Goal: Task Accomplishment & Management: Use online tool/utility

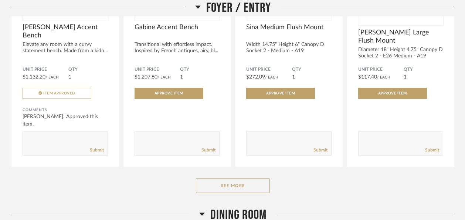
scroll to position [753, 0]
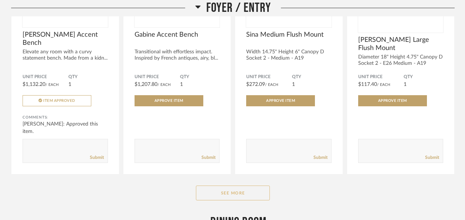
click at [221, 185] on button "See More" at bounding box center [233, 192] width 74 height 15
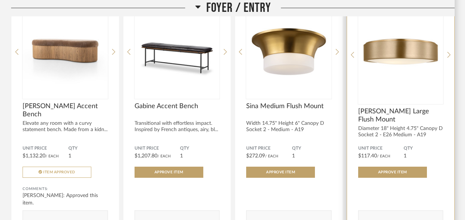
scroll to position [688, 0]
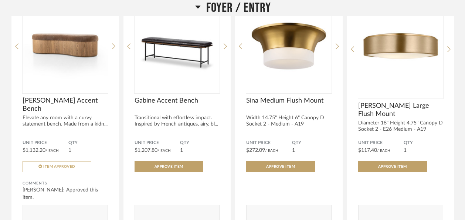
drag, startPoint x: 464, startPoint y: 67, endPoint x: 458, endPoint y: 50, distance: 17.8
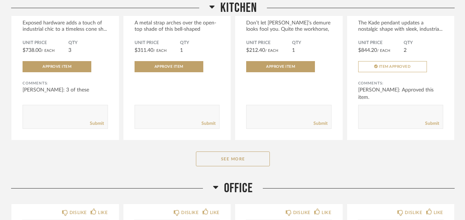
scroll to position [1988, 0]
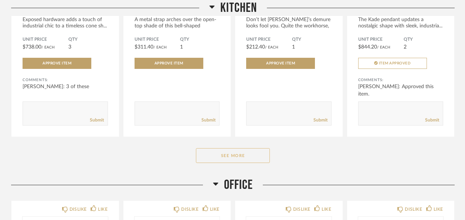
click at [234, 148] on button "See More" at bounding box center [233, 155] width 74 height 15
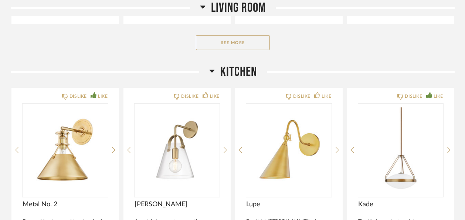
scroll to position [1798, 0]
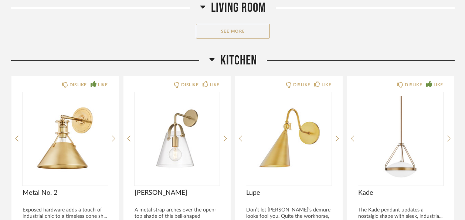
drag, startPoint x: 466, startPoint y: 140, endPoint x: 431, endPoint y: 20, distance: 124.8
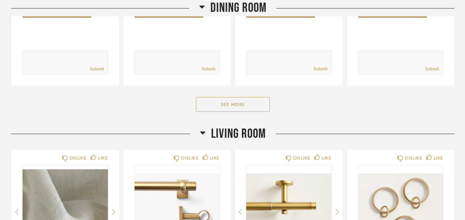
scroll to position [1411, 0]
click at [238, 97] on button "See More" at bounding box center [233, 104] width 74 height 15
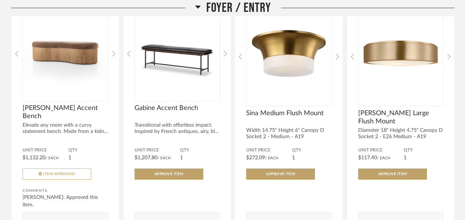
scroll to position [671, 0]
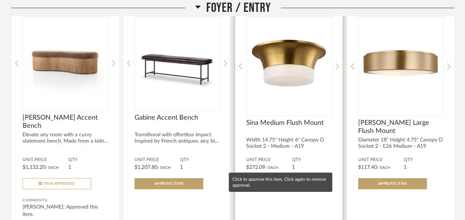
click at [290, 182] on span "Approve Item" at bounding box center [280, 184] width 29 height 4
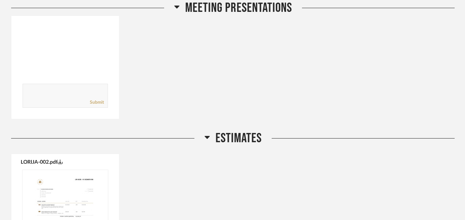
scroll to position [240, 0]
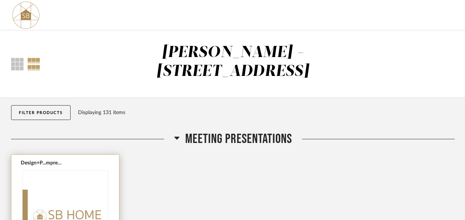
click at [57, 199] on img "0" at bounding box center [65, 216] width 85 height 92
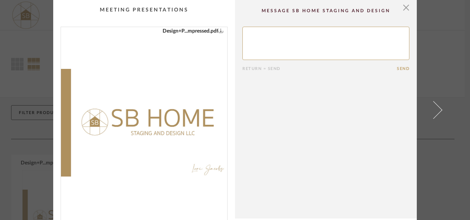
click at [219, 114] on img "0" at bounding box center [144, 122] width 166 height 191
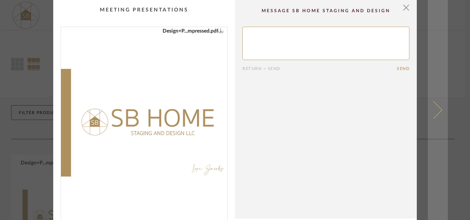
click at [435, 113] on span at bounding box center [434, 110] width 18 height 18
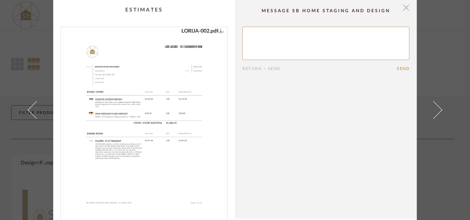
click at [403, 6] on span "button" at bounding box center [406, 7] width 15 height 15
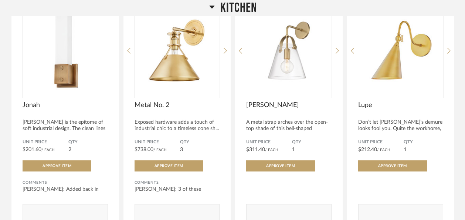
scroll to position [1628, 0]
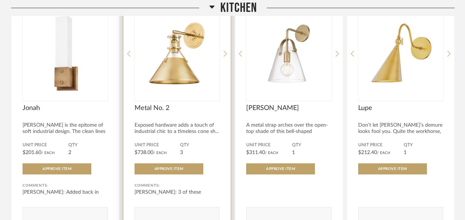
click at [165, 207] on form "Submit" at bounding box center [177, 219] width 85 height 24
click at [148, 210] on textarea at bounding box center [177, 215] width 85 height 10
click at [179, 210] on textarea at bounding box center [177, 215] width 85 height 10
type textarea "Can you change this to 1 in the quantity so I can approve?"
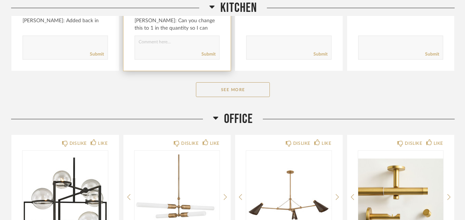
scroll to position [1816, 0]
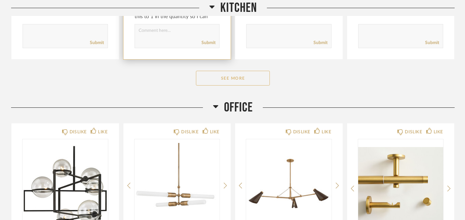
click at [227, 71] on button "See More" at bounding box center [233, 78] width 74 height 15
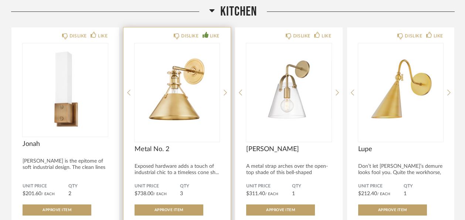
scroll to position [1616, 0]
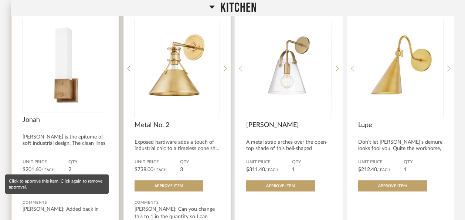
click at [61, 184] on span "Approve Item" at bounding box center [57, 186] width 29 height 4
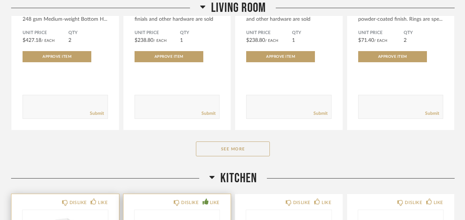
scroll to position [1432, 0]
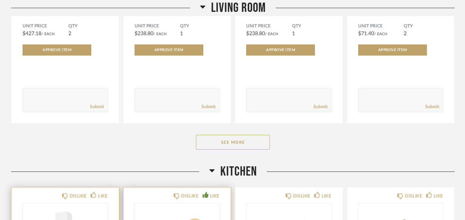
drag, startPoint x: 208, startPoint y: 125, endPoint x: 457, endPoint y: 120, distance: 248.8
click at [208, 135] on button "See More" at bounding box center [233, 142] width 74 height 15
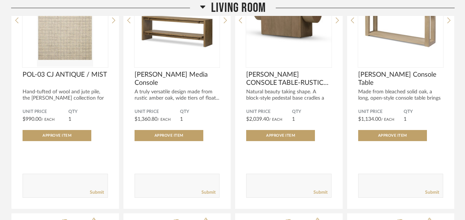
scroll to position [2149, 0]
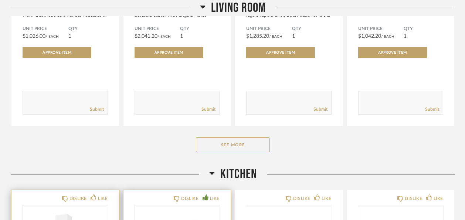
scroll to position [2463, 0]
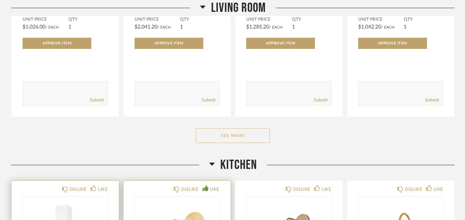
click at [214, 128] on button "See More" at bounding box center [233, 135] width 74 height 15
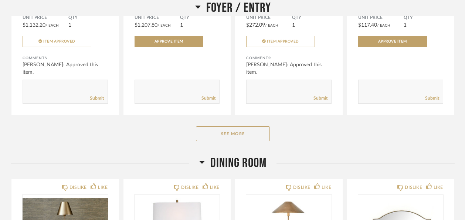
scroll to position [818, 0]
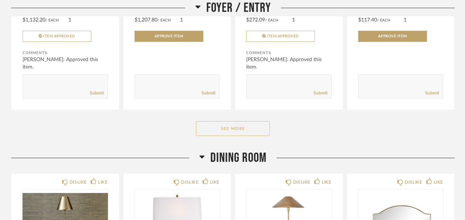
click at [224, 121] on button "See More" at bounding box center [233, 128] width 74 height 15
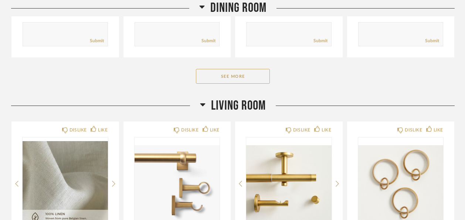
scroll to position [1445, 0]
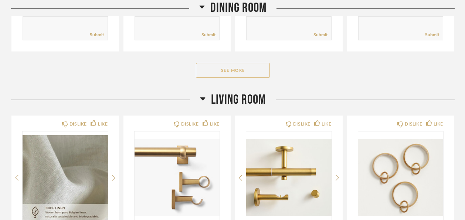
click at [245, 63] on button "See More" at bounding box center [233, 70] width 74 height 15
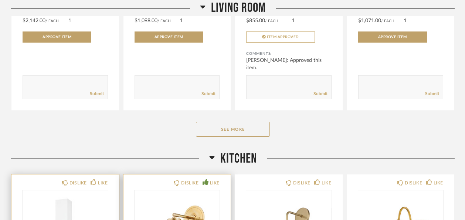
scroll to position [4788, 0]
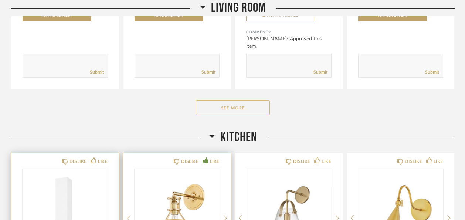
click at [213, 100] on button "See More" at bounding box center [233, 107] width 74 height 15
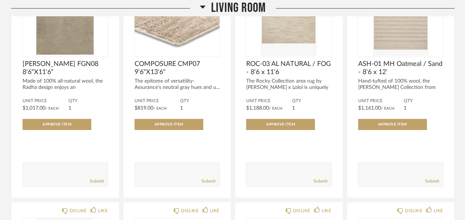
scroll to position [3129, 0]
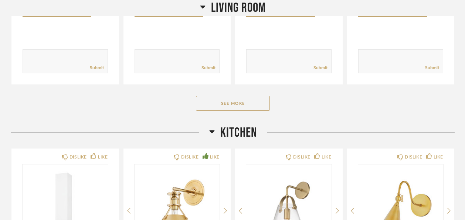
scroll to position [1472, 0]
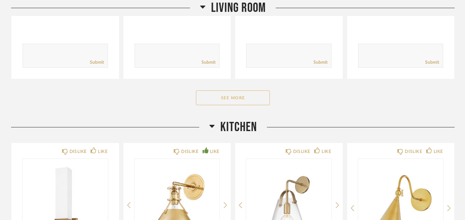
click at [215, 90] on button "See More" at bounding box center [233, 97] width 74 height 15
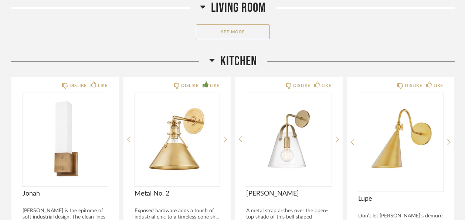
scroll to position [2549, 0]
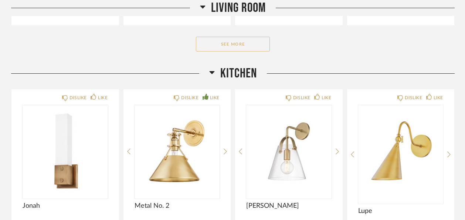
click at [257, 37] on button "See More" at bounding box center [233, 44] width 74 height 15
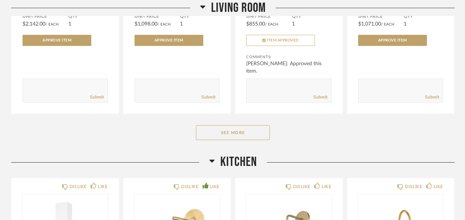
scroll to position [3510, 0]
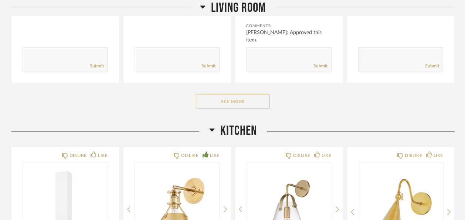
click at [241, 94] on button "See More" at bounding box center [233, 101] width 74 height 15
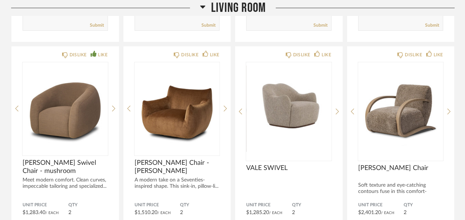
scroll to position [3551, 0]
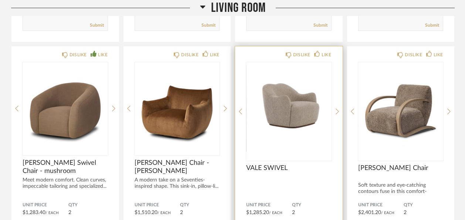
click at [312, 115] on img "0" at bounding box center [288, 108] width 85 height 92
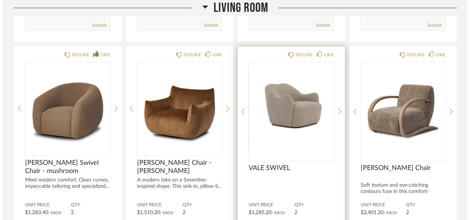
scroll to position [0, 0]
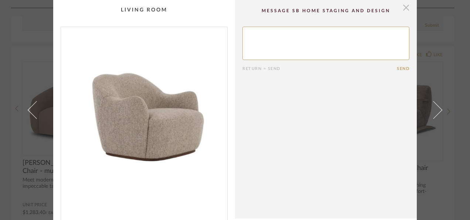
click at [403, 11] on span "button" at bounding box center [406, 7] width 15 height 15
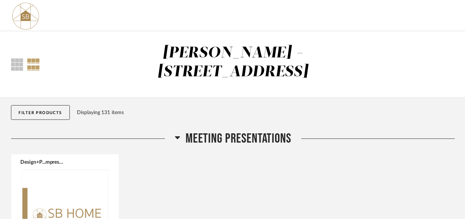
scroll to position [3551, 0]
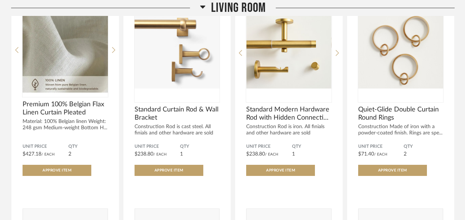
scroll to position [1302, 0]
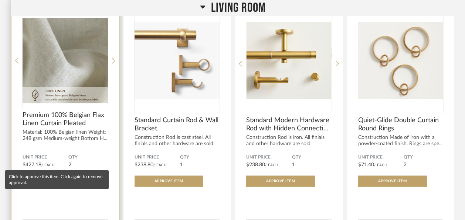
click at [75, 175] on button "Approve Item" at bounding box center [57, 180] width 69 height 11
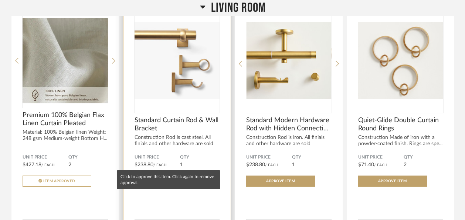
click at [165, 179] on span "Approve Item" at bounding box center [169, 181] width 29 height 4
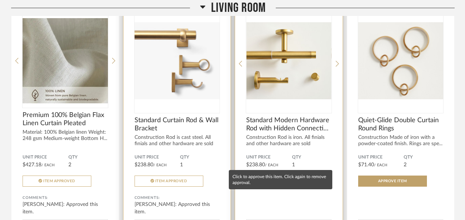
click at [271, 179] on span "Approve Item" at bounding box center [280, 181] width 29 height 4
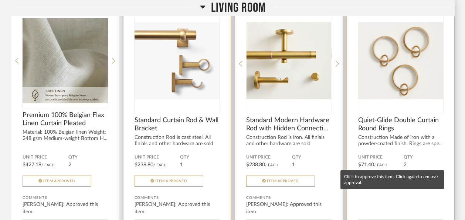
click at [384, 179] on span "Approve Item" at bounding box center [392, 181] width 29 height 4
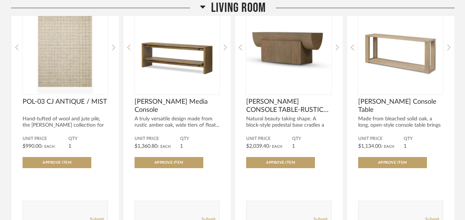
scroll to position [1805, 0]
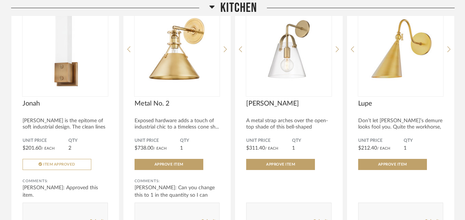
scroll to position [1658, 0]
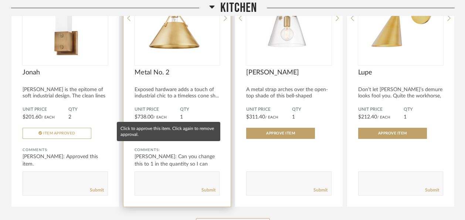
click at [148, 128] on button "Approve Item" at bounding box center [169, 133] width 69 height 11
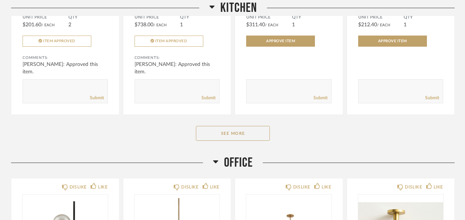
scroll to position [1753, 0]
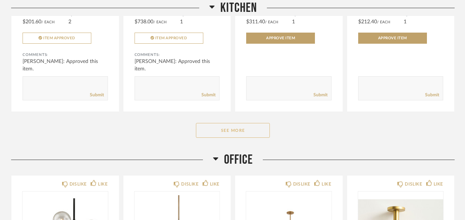
click at [235, 123] on button "See More" at bounding box center [233, 130] width 74 height 15
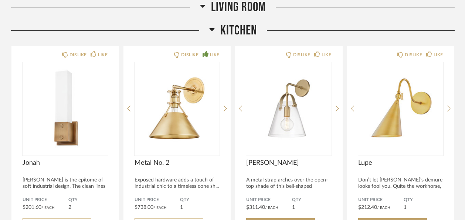
scroll to position [17, 0]
